Goal: Navigation & Orientation: Find specific page/section

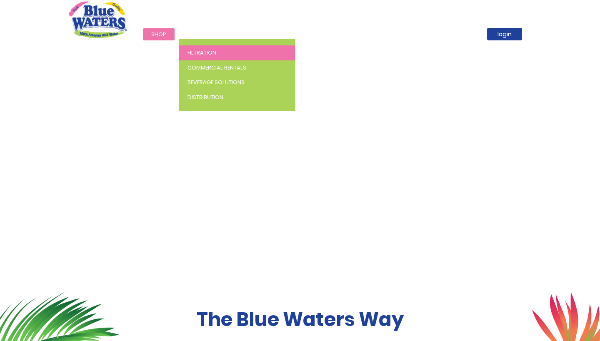
click at [201, 50] on span "Filtration" at bounding box center [202, 53] width 29 height 8
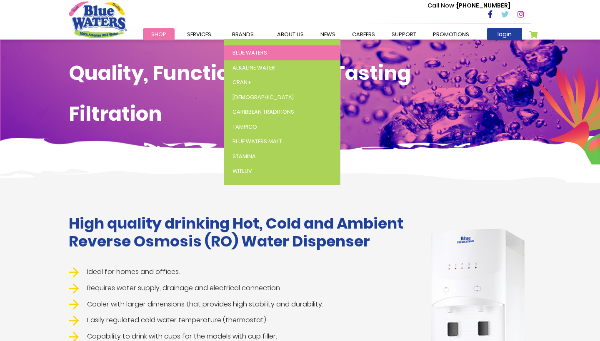
click at [247, 51] on span "Blue Waters" at bounding box center [250, 53] width 35 height 8
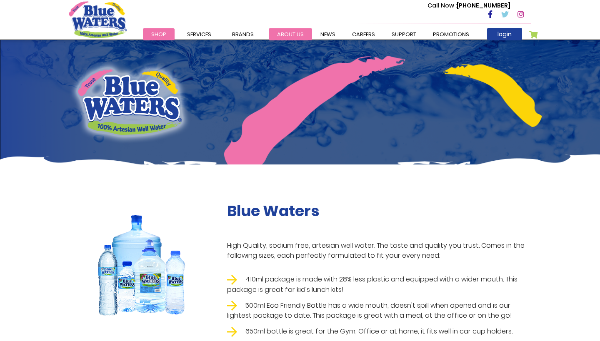
click at [278, 29] on link "about us" at bounding box center [290, 34] width 43 height 12
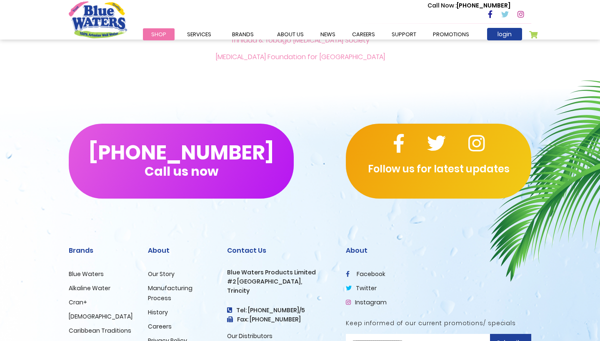
scroll to position [1929, 0]
